Goal: Information Seeking & Learning: Learn about a topic

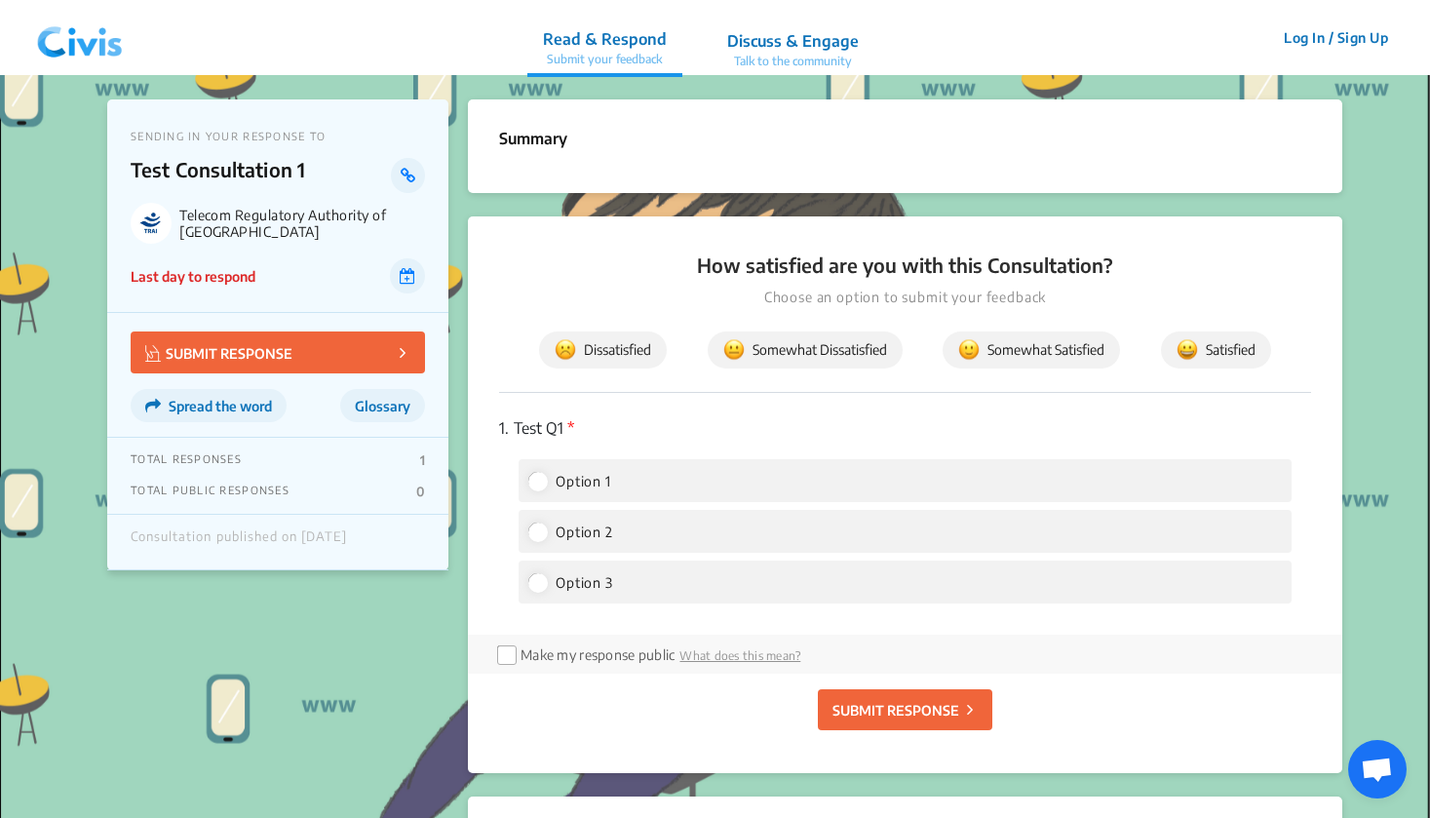
drag, startPoint x: 127, startPoint y: 283, endPoint x: 289, endPoint y: 280, distance: 161.8
click at [289, 280] on div "SENDING IN YOUR RESPONSE TO Test Consultation 1 Telecom Regulatory Authority of…" at bounding box center [277, 205] width 341 height 213
click at [453, 275] on div "SENDING IN YOUR RESPONSE TO Test Consultation 1 Telecom Regulatory Authority of…" at bounding box center [714, 522] width 1215 height 894
